Goal: Task Accomplishment & Management: Manage account settings

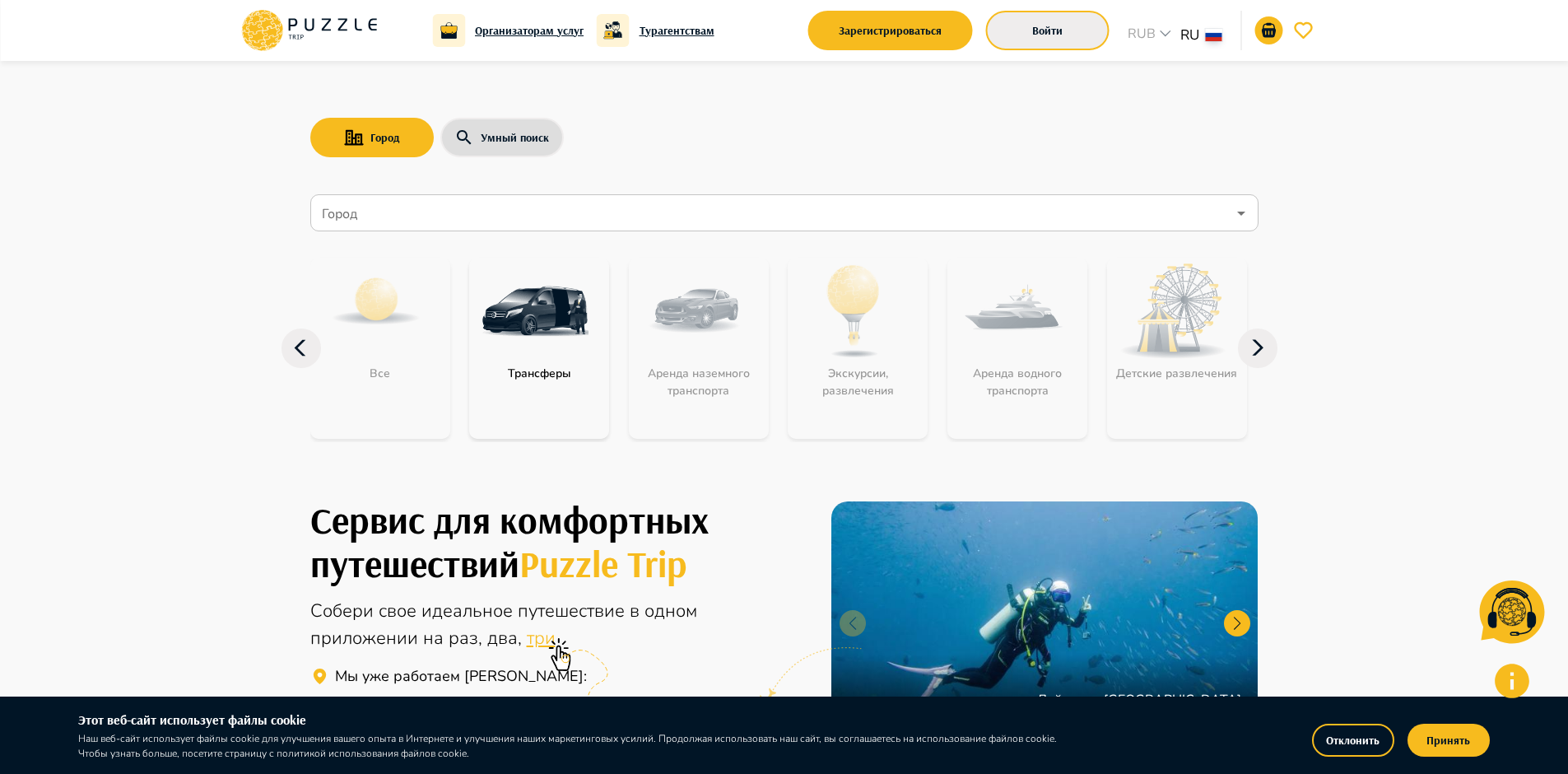
click at [1080, 39] on button "Войти" at bounding box center [1048, 30] width 124 height 39
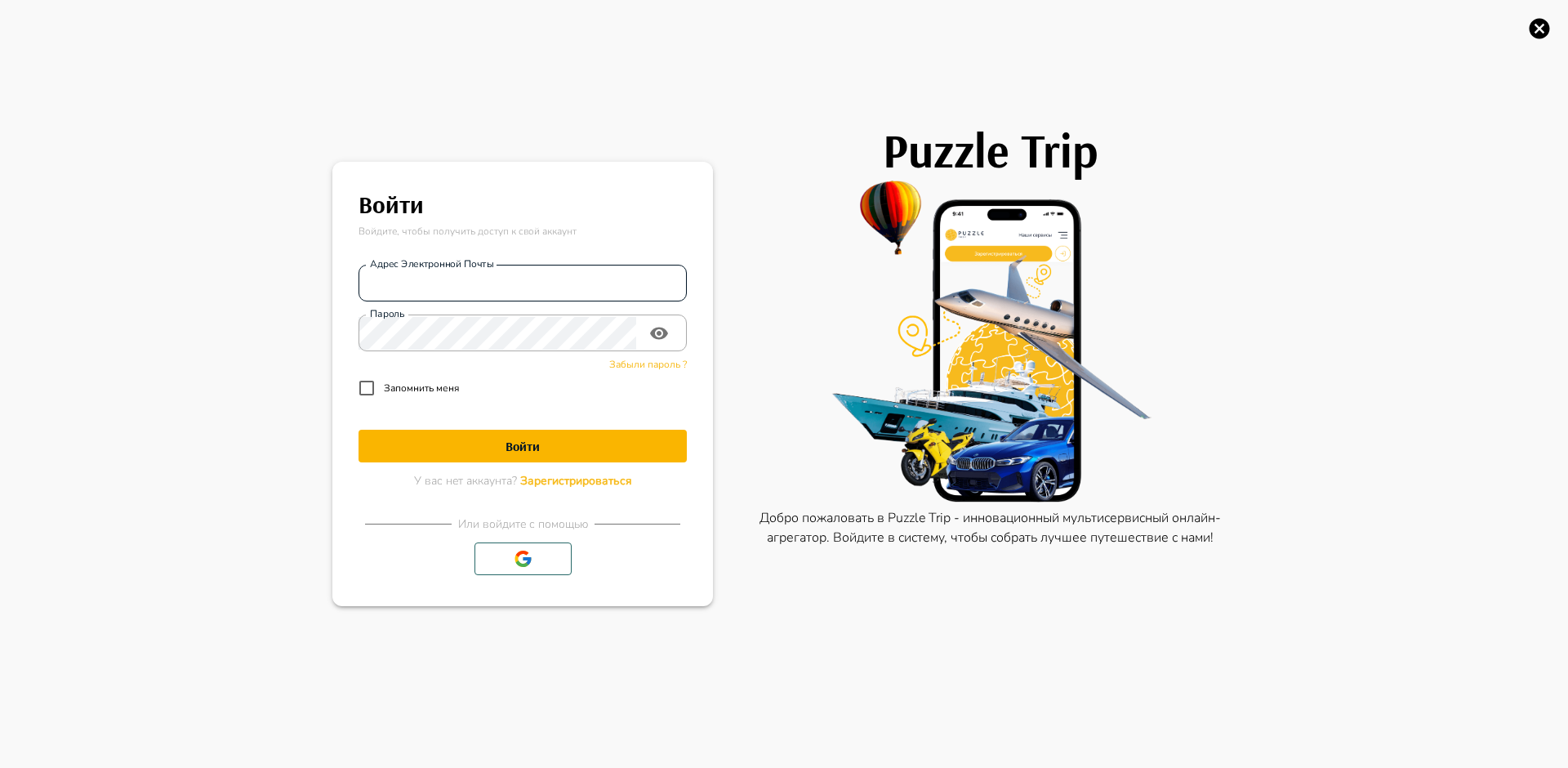
click at [539, 293] on input "Адрес электронной почты" at bounding box center [522, 283] width 328 height 32
paste input "**********"
type input "**********"
